Goal: Task Accomplishment & Management: Use online tool/utility

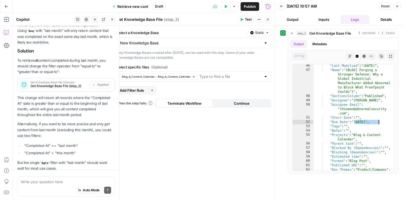
scroll to position [434, 0]
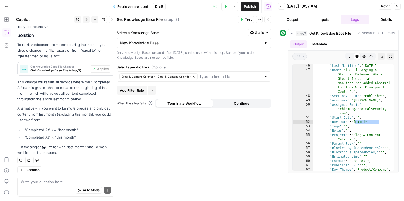
click at [258, 158] on div "Select a Knowledge Base Static New Knowledge Base Only Knowledge Bases created …" at bounding box center [193, 113] width 161 height 175
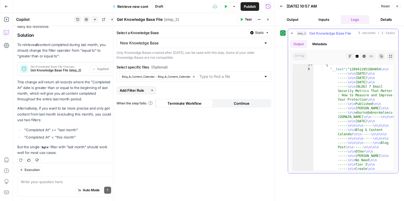
scroll to position [0, 0]
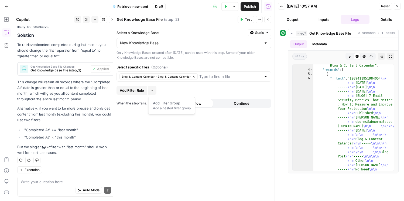
click at [154, 89] on button "More" at bounding box center [152, 90] width 9 height 9
click at [138, 94] on button "Add Filter Rule" at bounding box center [132, 90] width 31 height 9
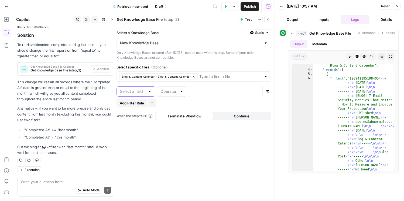
click at [142, 91] on input "text" at bounding box center [132, 91] width 25 height 5
click at [139, 112] on span "Published URL" at bounding box center [135, 112] width 28 height 5
type input "Published URL"
click at [176, 92] on input "text" at bounding box center [169, 91] width 17 height 5
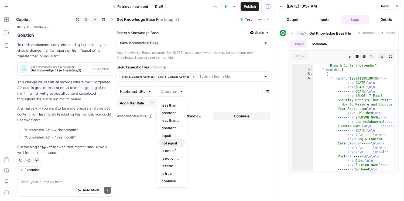
click at [171, 140] on span "not equal" at bounding box center [171, 142] width 19 height 5
type input "not equal"
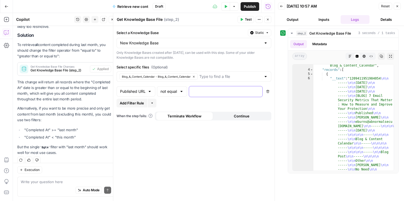
click at [210, 93] on p at bounding box center [222, 90] width 58 height 5
click at [241, 143] on div "Select a Knowledge Base Static New Knowledge Base Only Knowledge Bases created …" at bounding box center [193, 113] width 161 height 175
click at [242, 19] on icon "button" at bounding box center [242, 19] width 2 height 3
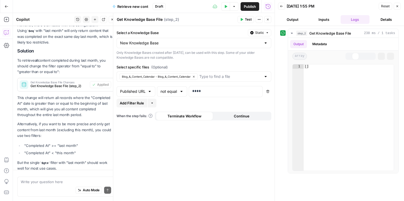
scroll to position [434, 0]
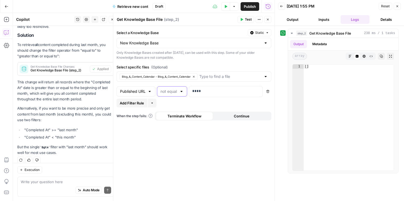
click at [173, 89] on input "text" at bounding box center [169, 91] width 17 height 5
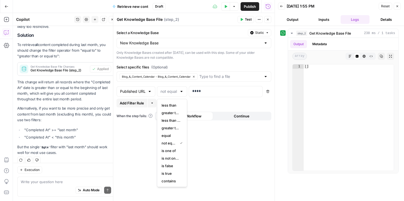
click at [212, 147] on div "Select a Knowledge Base Static New Knowledge Base Only Knowledge Bases created …" at bounding box center [193, 113] width 161 height 175
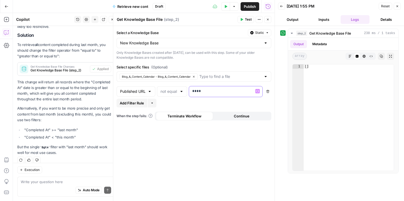
click at [192, 91] on div "****" at bounding box center [221, 91] width 65 height 11
click at [184, 94] on div at bounding box center [182, 91] width 4 height 5
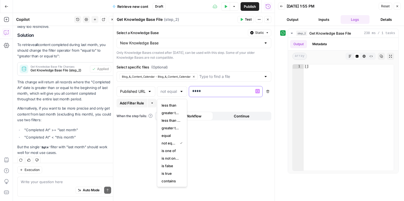
click at [195, 93] on p "****" at bounding box center [226, 90] width 67 height 5
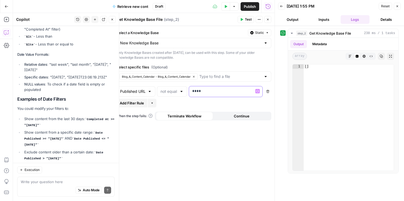
scroll to position [176, 0]
